Goal: Find specific page/section: Find specific page/section

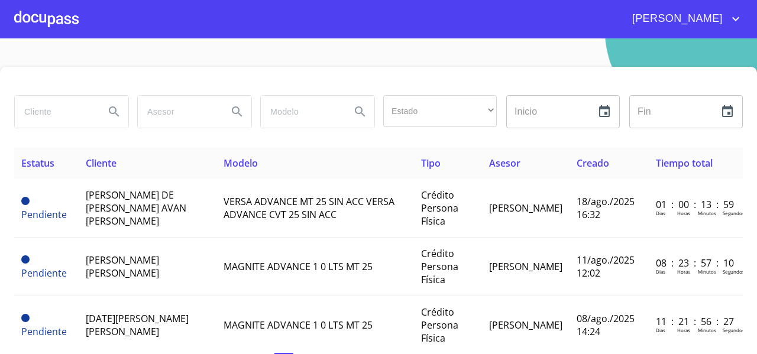
click at [41, 20] on div at bounding box center [46, 19] width 64 height 38
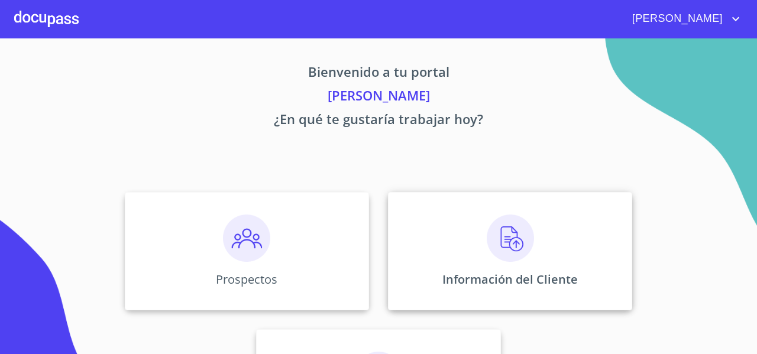
click at [415, 209] on div "Información del Cliente" at bounding box center [510, 251] width 244 height 118
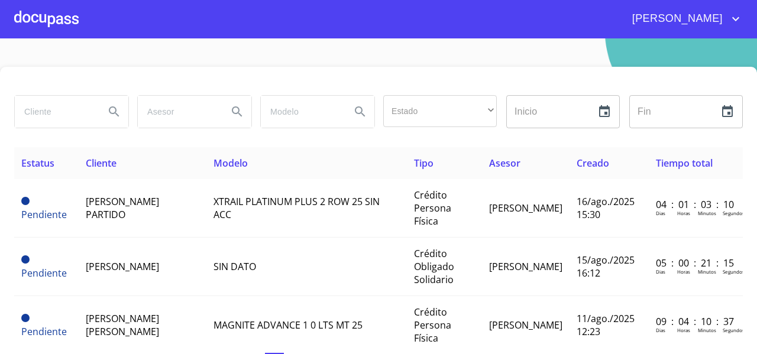
click at [46, 117] on input "search" at bounding box center [55, 112] width 80 height 32
click at [107, 115] on icon "Search" at bounding box center [114, 112] width 14 height 14
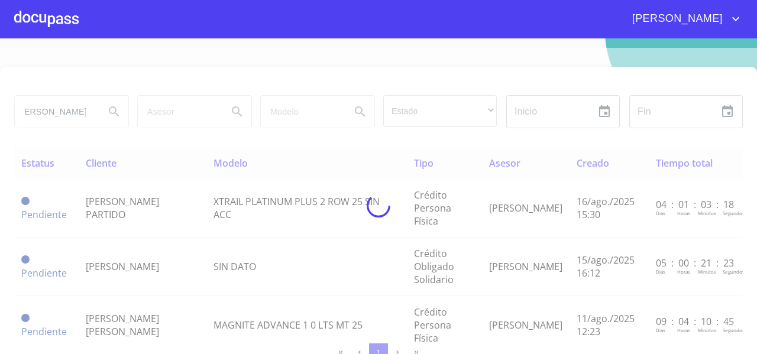
scroll to position [0, 0]
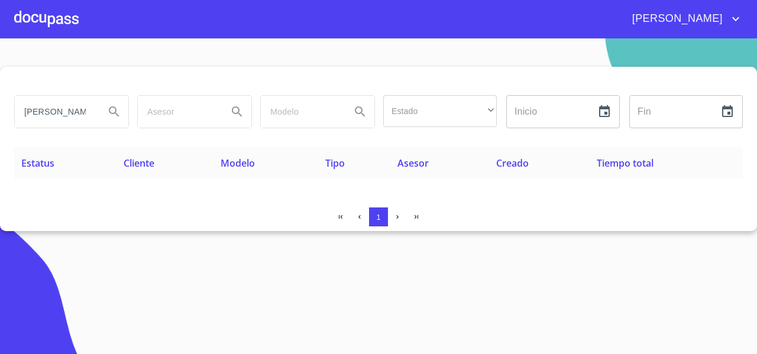
click at [61, 112] on input "[PERSON_NAME]" at bounding box center [55, 112] width 80 height 32
type input "[PERSON_NAME]"
click at [115, 108] on icon "Search" at bounding box center [114, 111] width 10 height 10
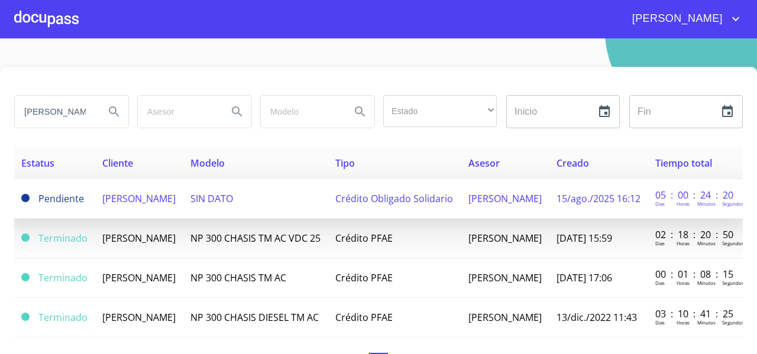
click at [183, 205] on td "[PERSON_NAME]" at bounding box center [139, 199] width 88 height 40
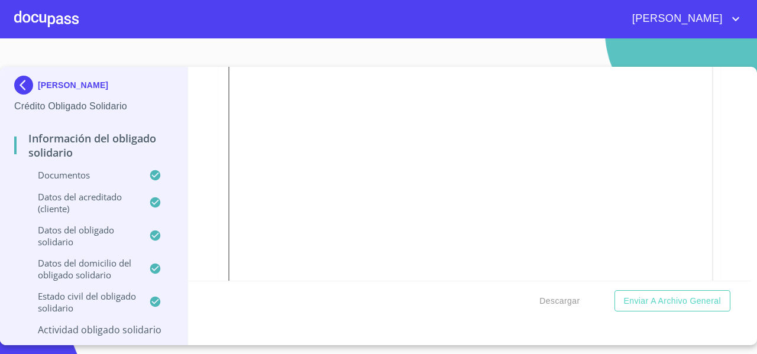
scroll to position [1485, 0]
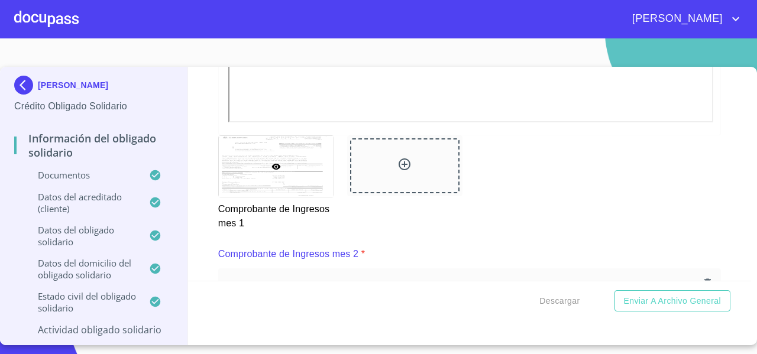
click at [420, 176] on div at bounding box center [404, 165] width 109 height 54
